Goal: Task Accomplishment & Management: Use online tool/utility

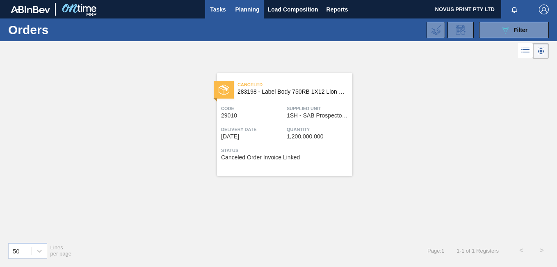
click at [218, 6] on span "Tasks" at bounding box center [218, 10] width 18 height 10
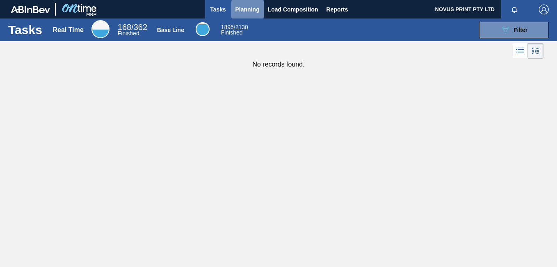
click at [242, 7] on span "Planning" at bounding box center [247, 10] width 24 height 10
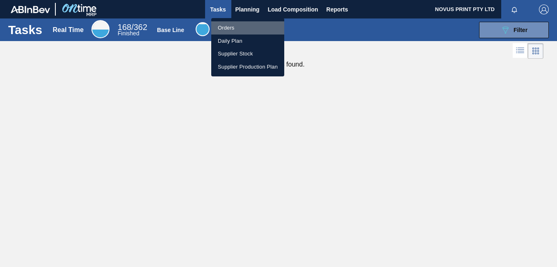
click at [231, 24] on li "Orders" at bounding box center [247, 27] width 73 height 13
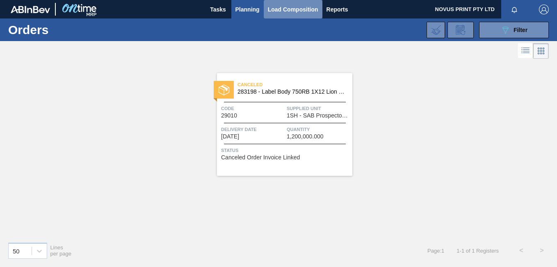
click at [287, 10] on span "Load Composition" at bounding box center [293, 10] width 50 height 10
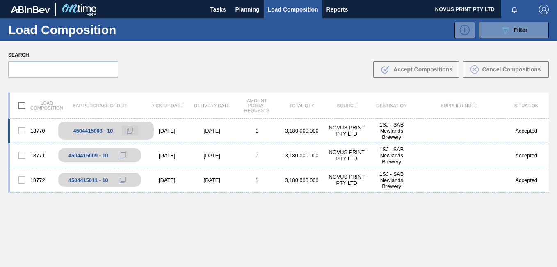
click at [129, 130] on icon at bounding box center [130, 131] width 6 height 6
click at [347, 129] on div "NOVUS PRINT PTY LTD" at bounding box center [347, 130] width 45 height 12
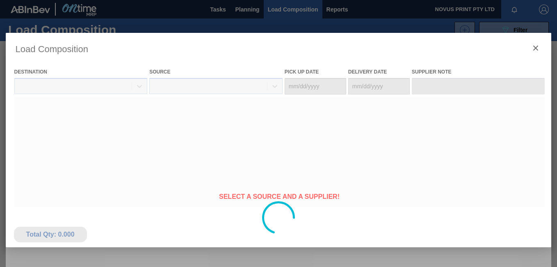
type Date "[DATE]"
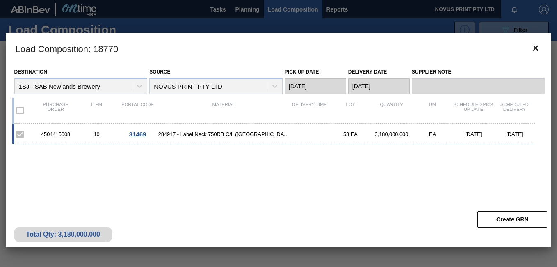
drag, startPoint x: 62, startPoint y: 135, endPoint x: 57, endPoint y: 133, distance: 5.6
click at [57, 133] on div "4504415008" at bounding box center [55, 134] width 41 height 6
drag, startPoint x: 71, startPoint y: 134, endPoint x: 42, endPoint y: 137, distance: 29.7
click at [42, 137] on div "4504415008" at bounding box center [55, 134] width 41 height 6
copy div "4504415008"
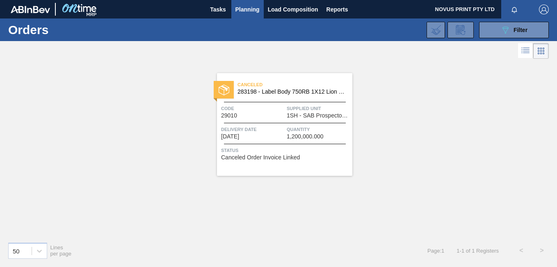
click at [253, 7] on span "Planning" at bounding box center [247, 10] width 24 height 10
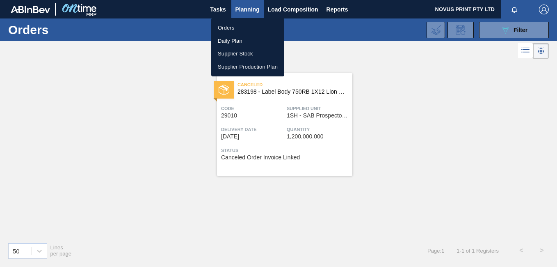
click at [237, 28] on li "Orders" at bounding box center [247, 27] width 73 height 13
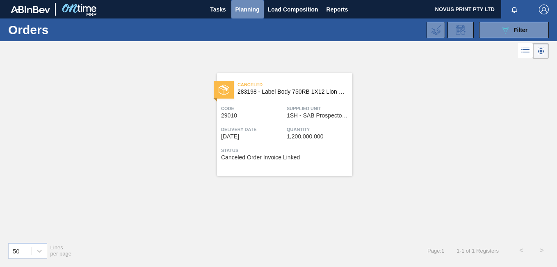
click at [242, 8] on span "Planning" at bounding box center [247, 10] width 24 height 10
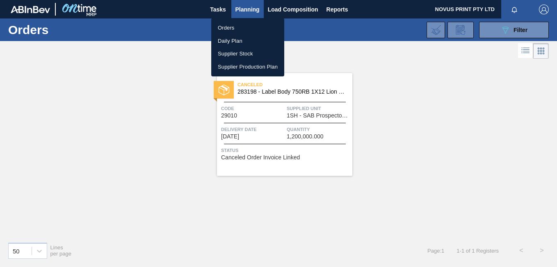
click at [228, 25] on li "Orders" at bounding box center [247, 27] width 73 height 13
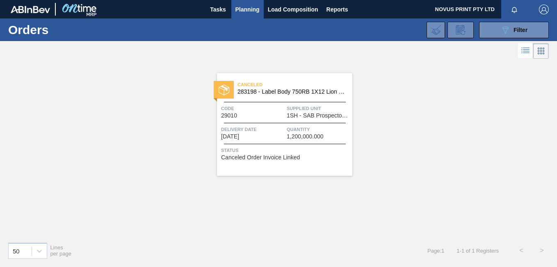
click at [430, 100] on div "Canceled 283198 - Label Body 750RB 1X12 Lion Pinc 2022 Code 29010 Supplied Unit…" at bounding box center [278, 148] width 557 height 174
click at [527, 50] on icon at bounding box center [526, 51] width 10 height 10
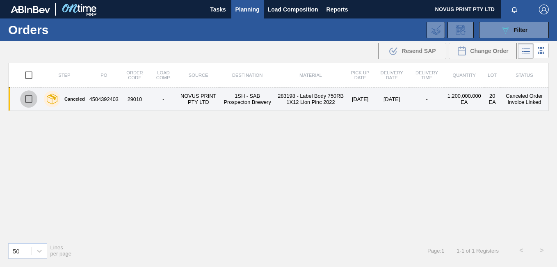
click at [30, 96] on input "checkbox" at bounding box center [28, 98] width 17 height 17
checkbox input "true"
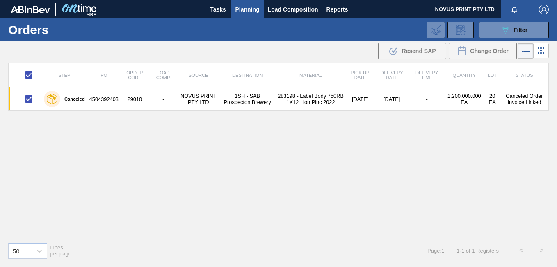
click at [27, 124] on div "Step PO Order Code Load Comp. Source Destination Material Pick up Date Delivery…" at bounding box center [278, 149] width 541 height 172
click at [544, 48] on icon at bounding box center [541, 51] width 10 height 10
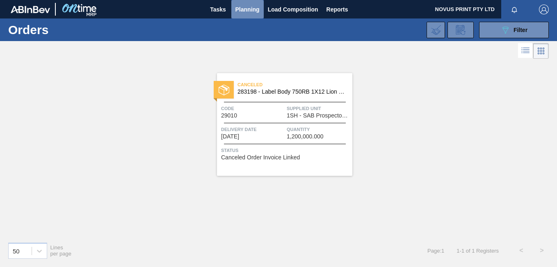
click at [245, 6] on span "Planning" at bounding box center [247, 10] width 24 height 10
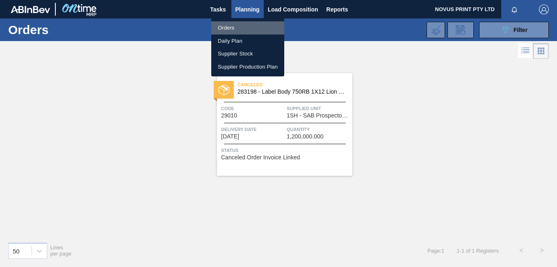
click at [227, 27] on li "Orders" at bounding box center [247, 27] width 73 height 13
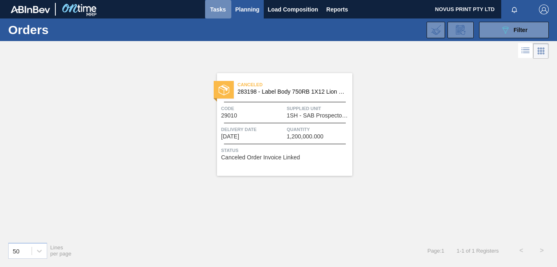
click at [218, 11] on span "Tasks" at bounding box center [218, 10] width 18 height 10
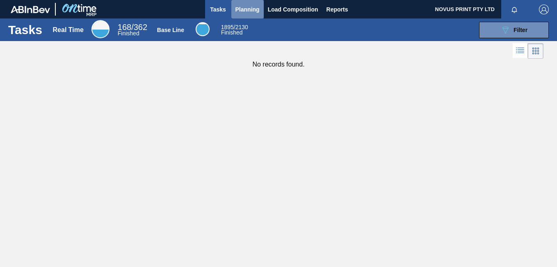
click at [245, 9] on span "Planning" at bounding box center [247, 10] width 24 height 10
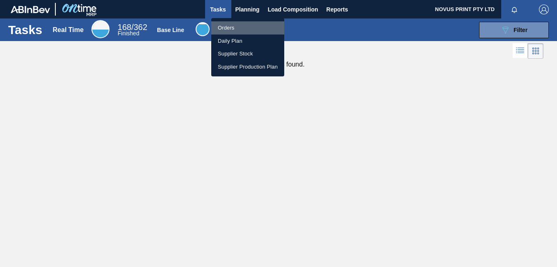
click at [233, 25] on li "Orders" at bounding box center [247, 27] width 73 height 13
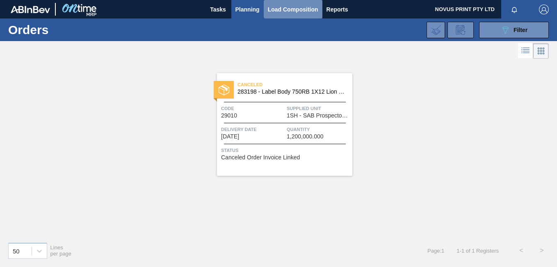
click at [295, 9] on span "Load Composition" at bounding box center [293, 10] width 50 height 10
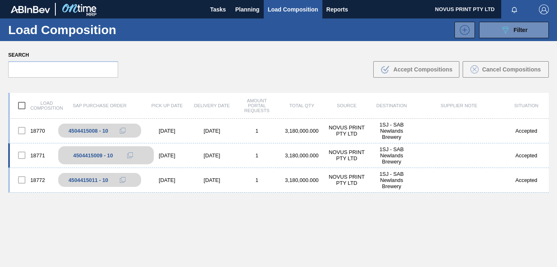
click at [84, 152] on div "4504415009 - 10" at bounding box center [93, 155] width 40 height 6
click at [22, 154] on div at bounding box center [21, 154] width 17 height 17
click at [21, 153] on div at bounding box center [21, 154] width 17 height 17
click at [130, 154] on icon at bounding box center [130, 155] width 6 height 6
click at [215, 157] on div "[DATE]" at bounding box center [212, 155] width 45 height 6
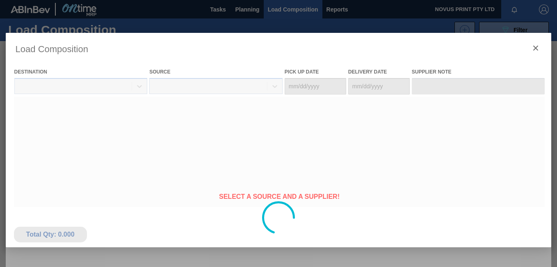
type Date "[DATE]"
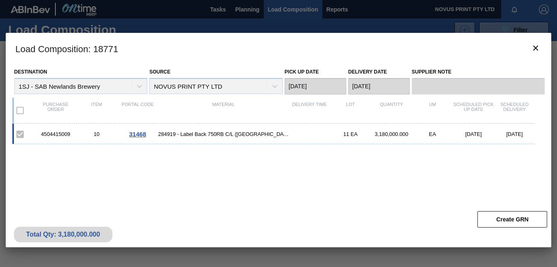
click at [39, 134] on div "4504415009" at bounding box center [55, 134] width 41 height 6
drag, startPoint x: 41, startPoint y: 133, endPoint x: 73, endPoint y: 135, distance: 31.2
click at [73, 135] on div "4504415009" at bounding box center [55, 134] width 41 height 6
copy div "4504415009"
click at [535, 45] on icon "botão de ícone" at bounding box center [536, 48] width 10 height 10
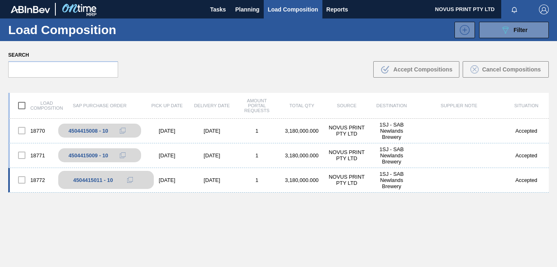
click at [98, 179] on div "4504415011 - 10" at bounding box center [93, 180] width 40 height 6
click at [130, 178] on icon at bounding box center [130, 180] width 6 height 6
click at [302, 178] on div "3,180,000.000" at bounding box center [301, 180] width 45 height 6
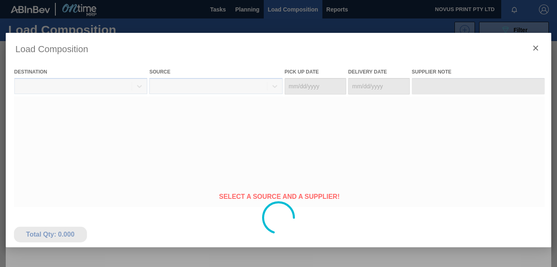
type Date "[DATE]"
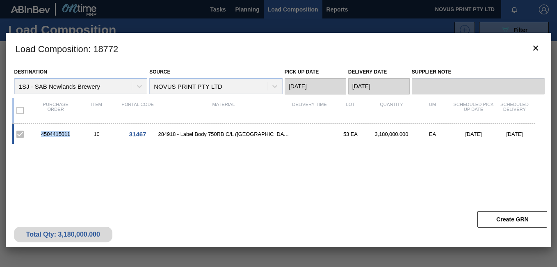
drag, startPoint x: 73, startPoint y: 134, endPoint x: 39, endPoint y: 135, distance: 34.5
click at [39, 135] on div "4504415011" at bounding box center [55, 134] width 41 height 6
copy div "4504415011"
